Goal: Task Accomplishment & Management: Use online tool/utility

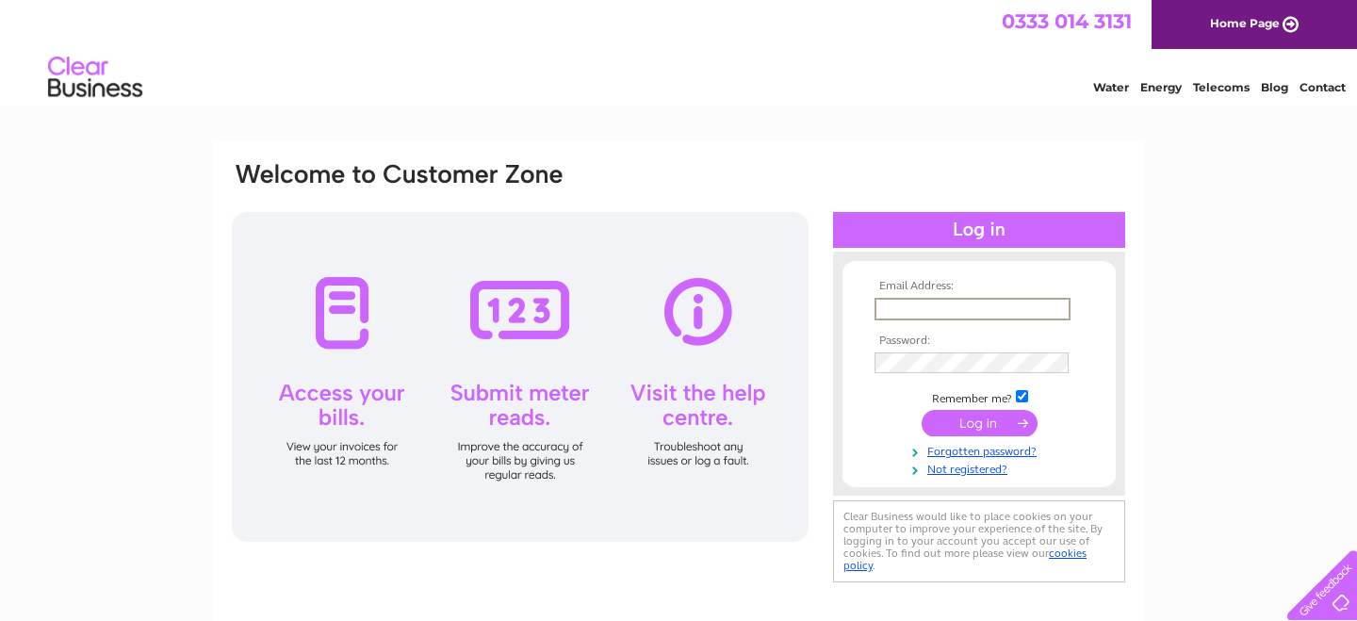
click at [898, 306] on input "text" at bounding box center [973, 309] width 196 height 23
type input "[EMAIL_ADDRESS][DOMAIN_NAME]"
click at [977, 432] on input "submit" at bounding box center [980, 423] width 116 height 26
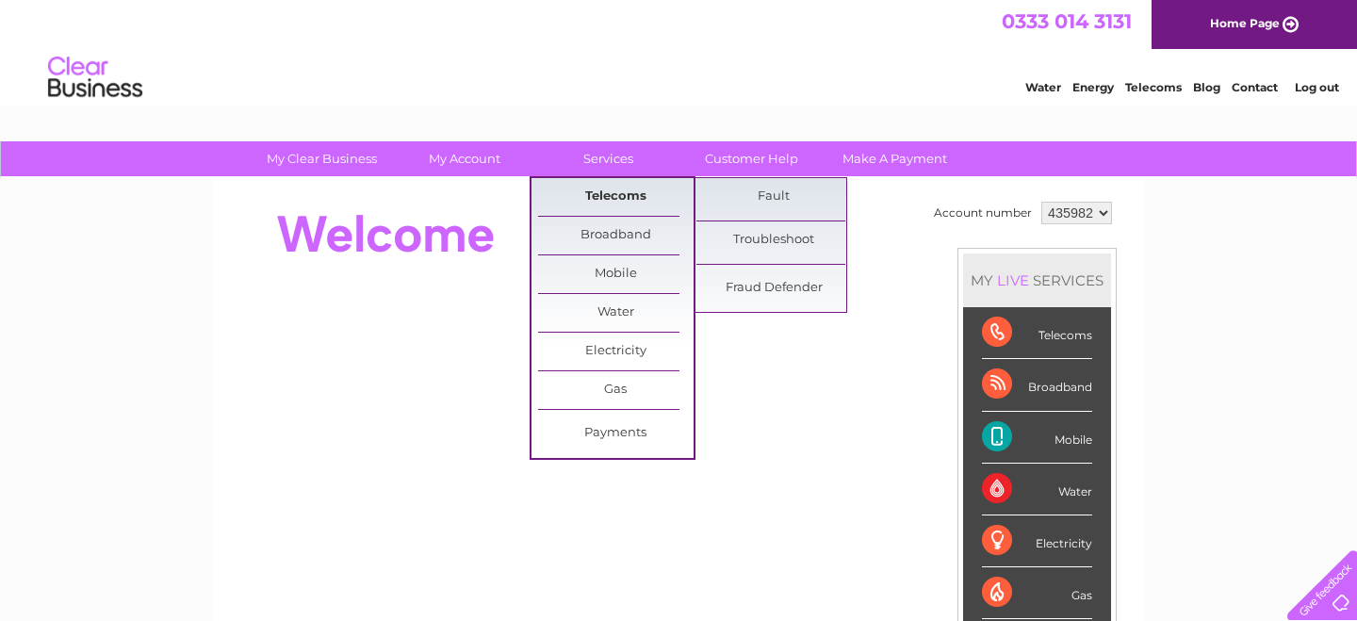
click at [630, 198] on link "Telecoms" at bounding box center [616, 197] width 156 height 38
click at [617, 203] on link "Telecoms" at bounding box center [616, 197] width 156 height 38
click at [774, 193] on link "Fault" at bounding box center [774, 197] width 156 height 38
click at [789, 203] on link "Fault" at bounding box center [774, 197] width 156 height 38
